Goal: Transaction & Acquisition: Purchase product/service

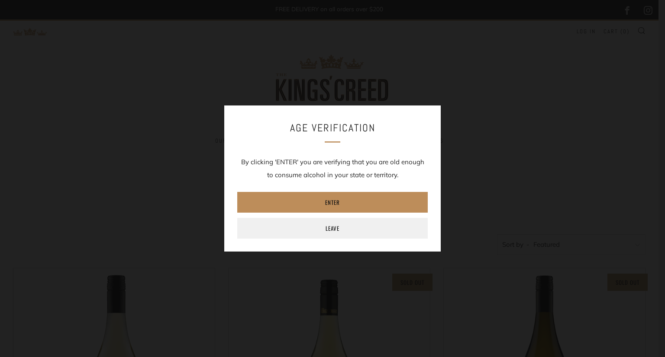
click at [295, 200] on link "Enter" at bounding box center [332, 202] width 190 height 21
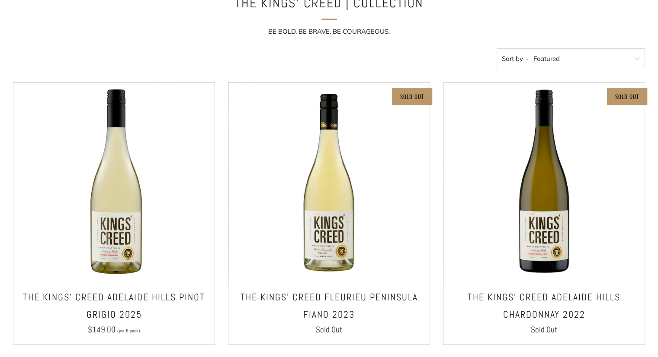
scroll to position [207, 0]
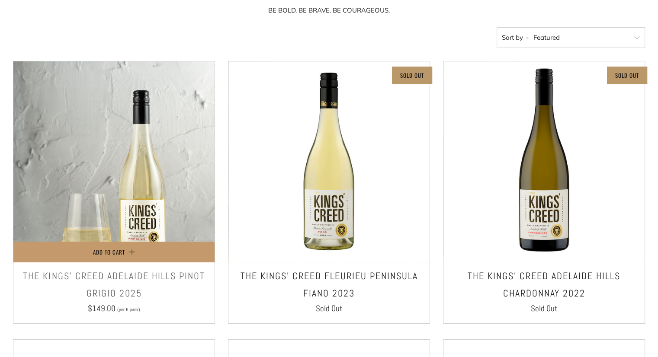
click at [86, 179] on img at bounding box center [113, 161] width 201 height 201
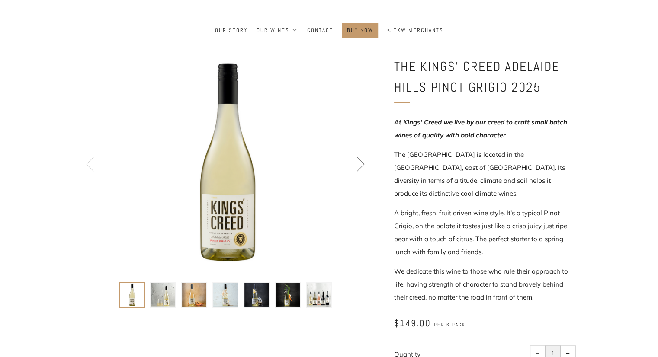
scroll to position [119, 0]
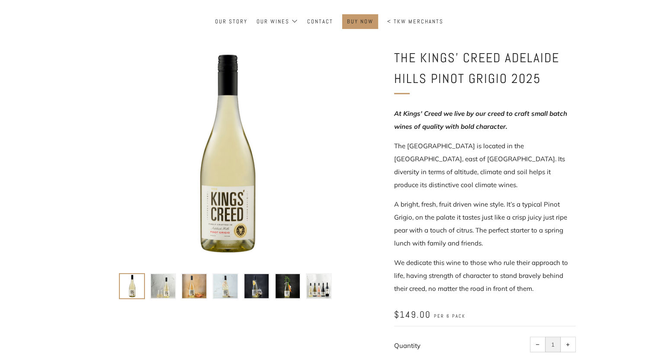
click at [376, 139] on div "THE KINGS' CREED ADELAIDE HILLS PINOT GRIGIO 2025 At [GEOGRAPHIC_DATA]' Creed w…" at bounding box center [472, 240] width 208 height 384
